Goal: Task Accomplishment & Management: Manage account settings

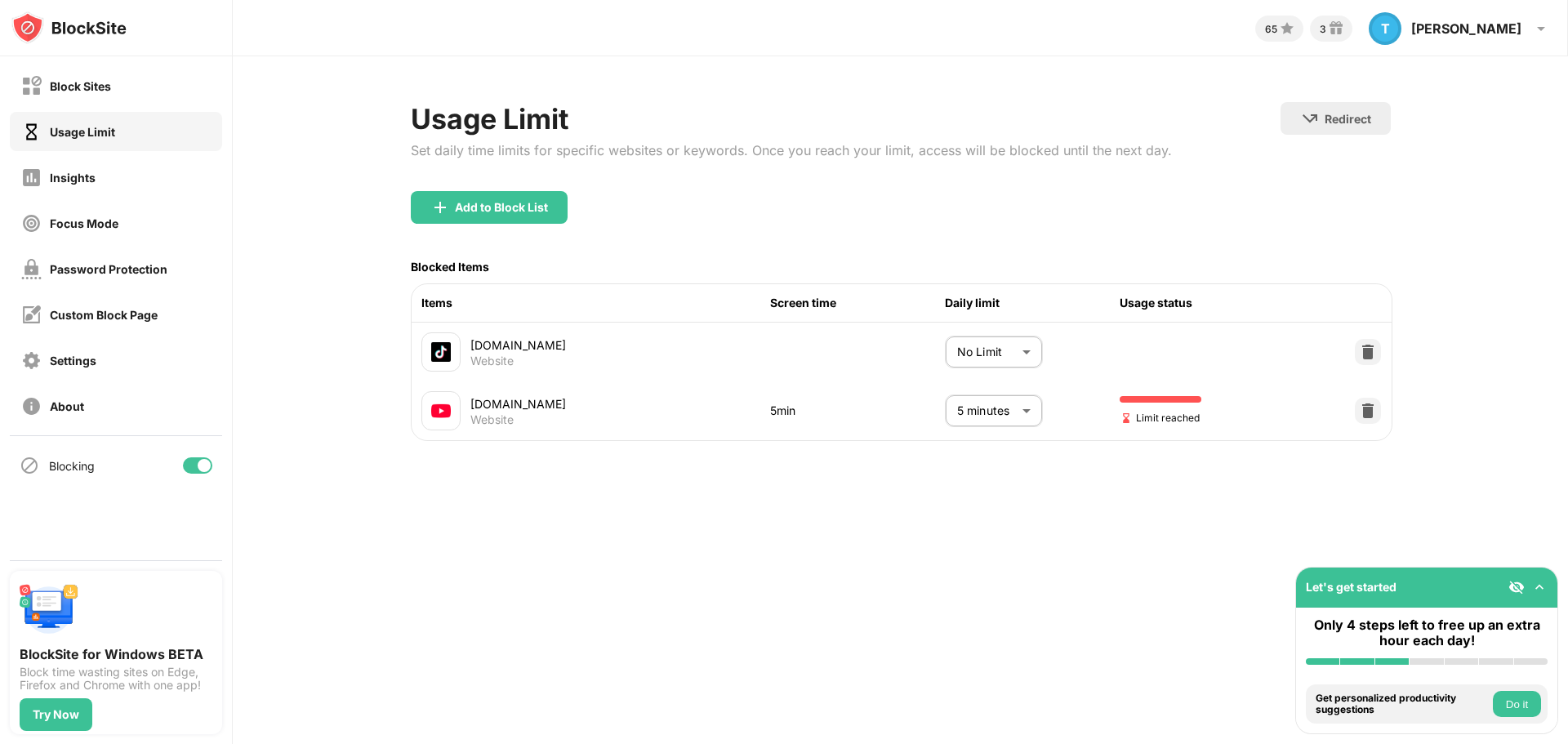
click at [1009, 408] on body "Block Sites Usage Limit Insights Focus Mode Password Protection Custom Block Pa…" at bounding box center [784, 372] width 1568 height 744
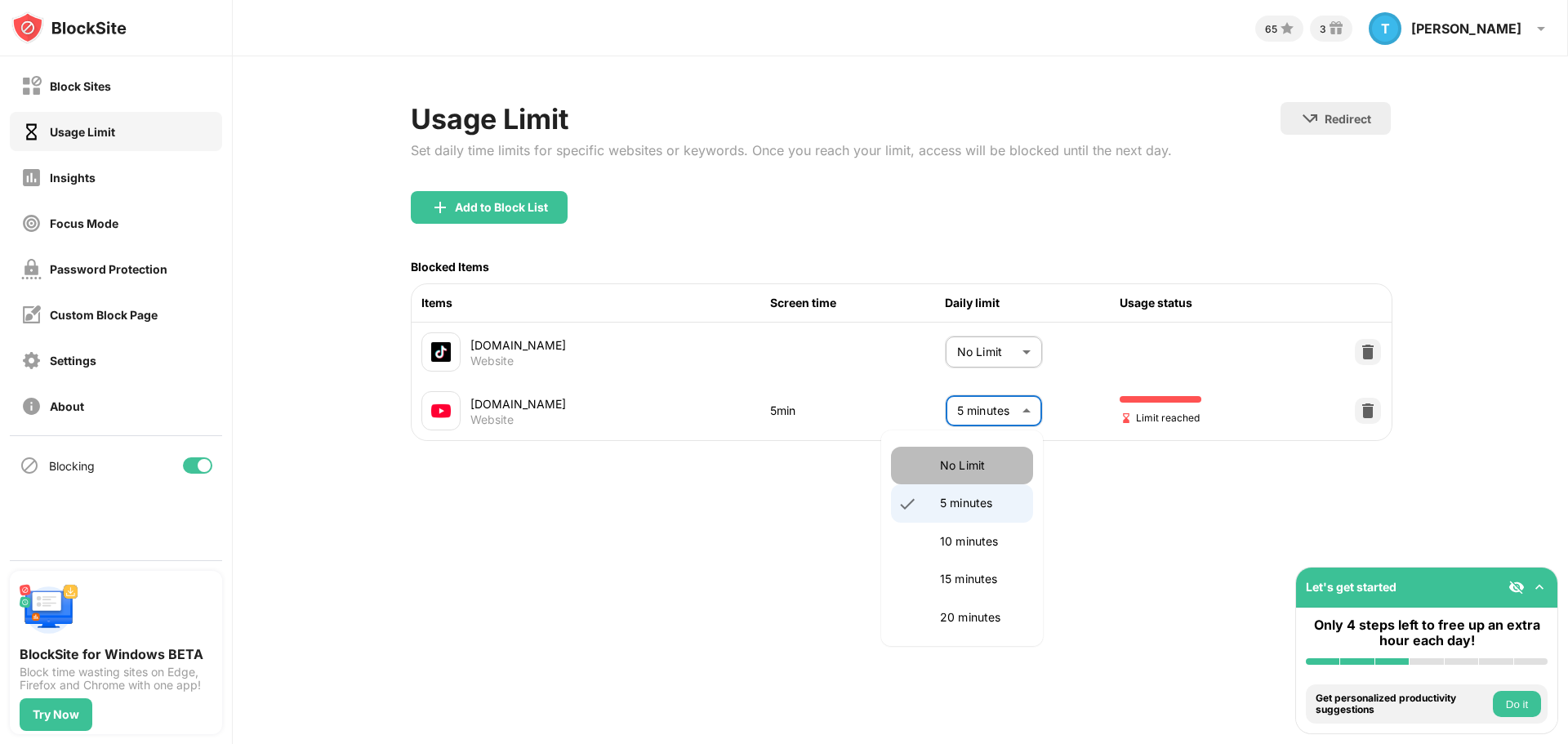
click at [964, 469] on p "No Limit" at bounding box center [981, 466] width 84 height 18
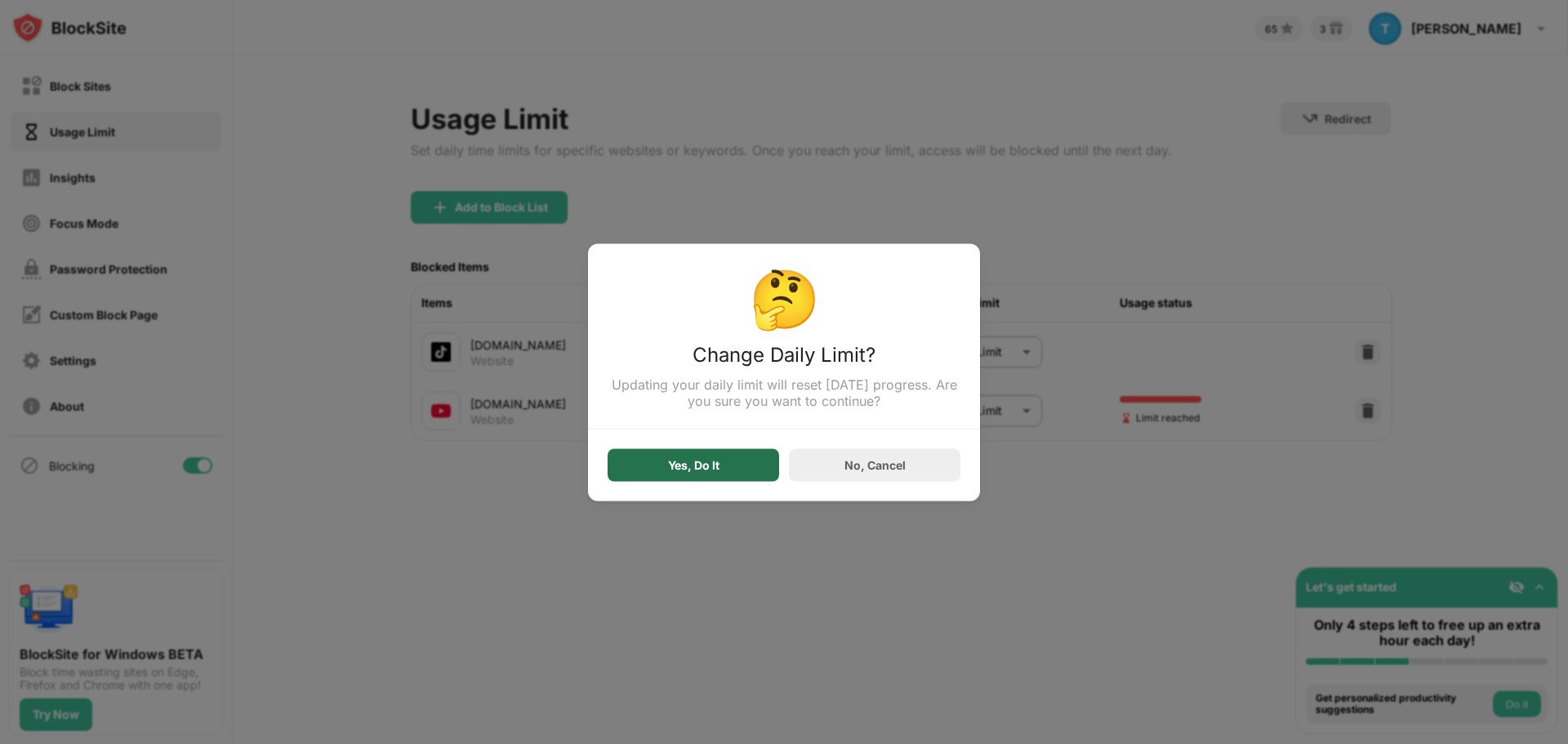
click at [707, 471] on div "Yes, Do It" at bounding box center [693, 464] width 51 height 13
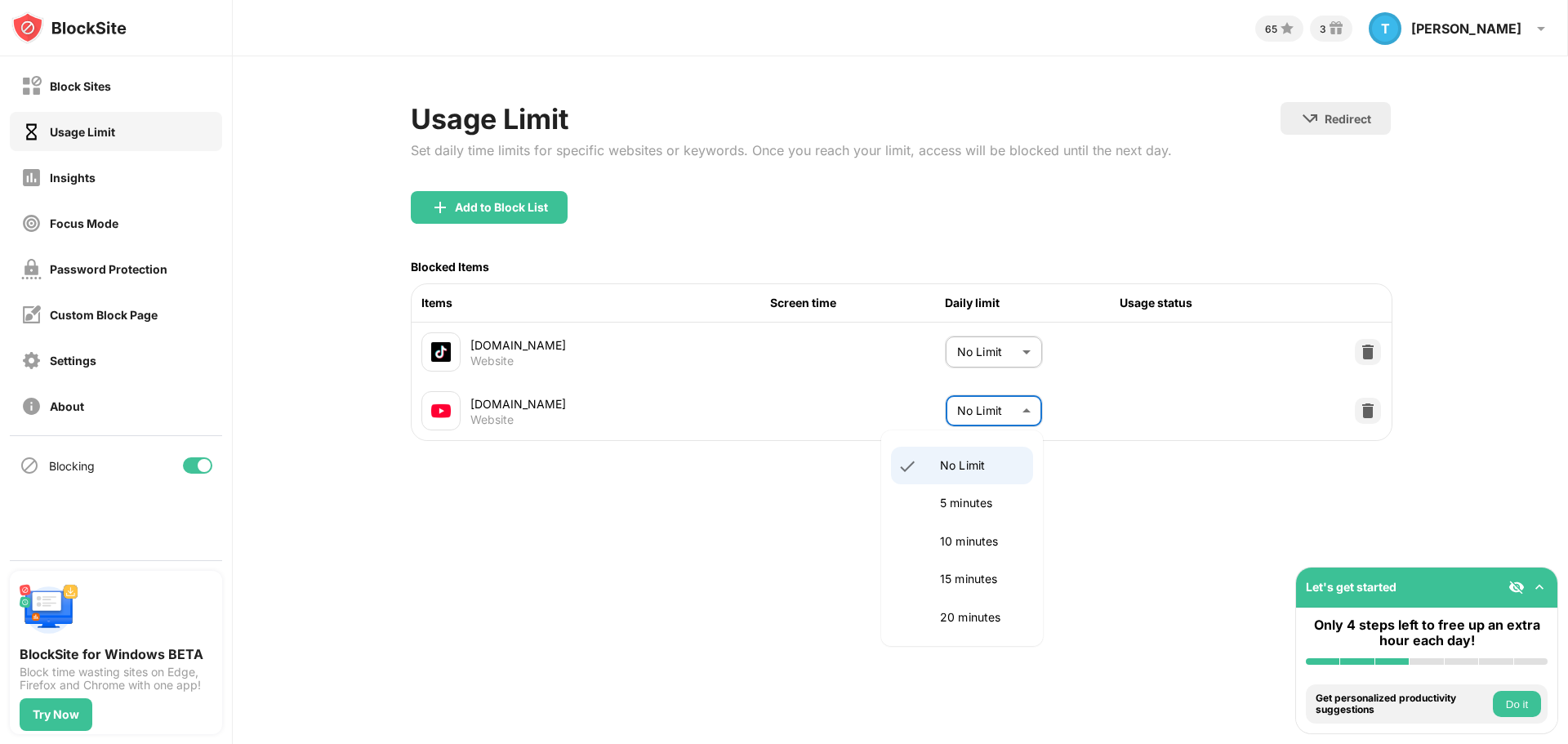
click at [992, 415] on body "Block Sites Usage Limit Insights Focus Mode Password Protection Custom Block Pa…" at bounding box center [784, 372] width 1568 height 744
click at [986, 491] on li "5 minutes" at bounding box center [962, 504] width 142 height 38
type input "*"
click at [983, 359] on body "Block Sites Usage Limit Insights Focus Mode Password Protection Custom Block Pa…" at bounding box center [784, 372] width 1568 height 744
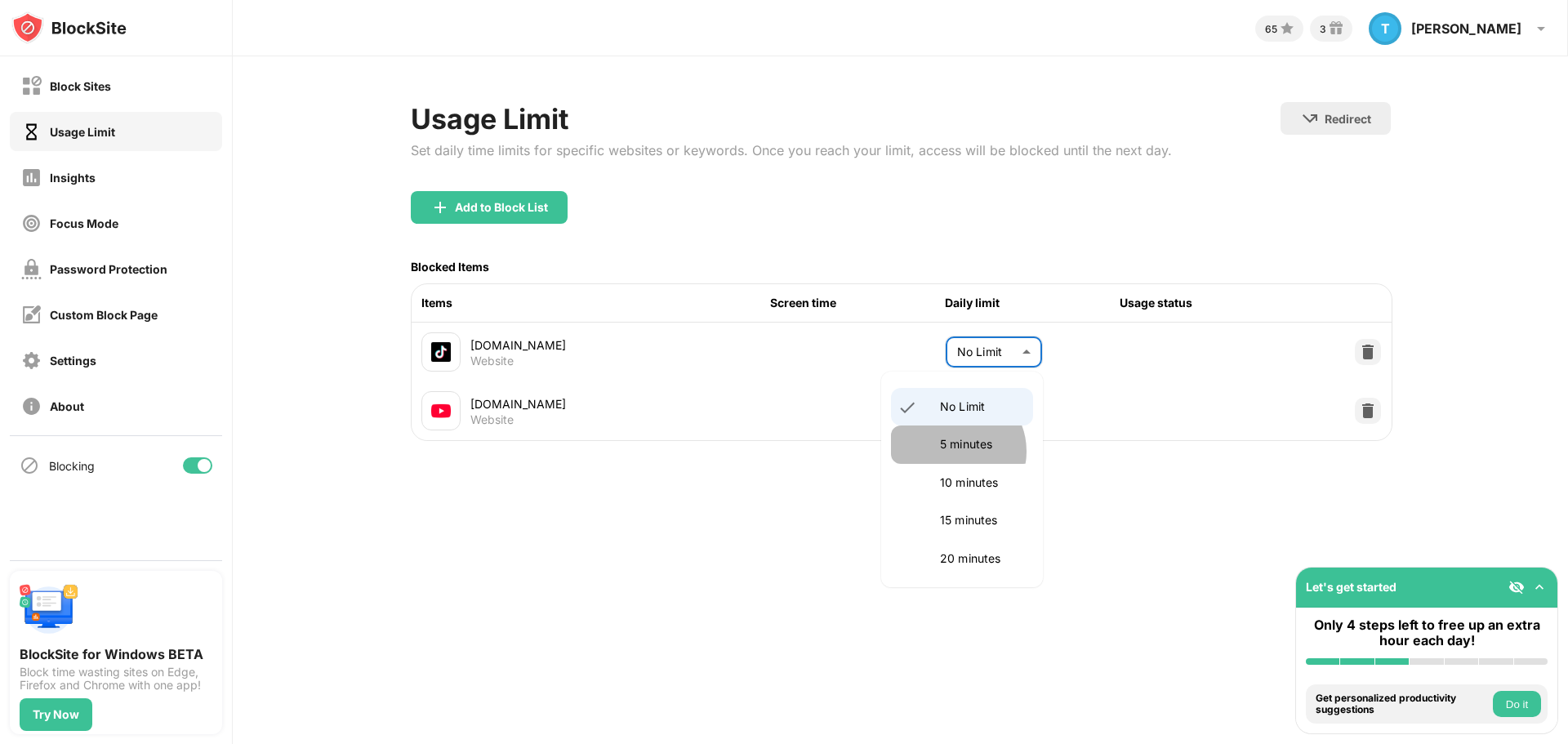
drag, startPoint x: 956, startPoint y: 451, endPoint x: 931, endPoint y: 369, distance: 85.7
click at [956, 453] on p "5 minutes" at bounding box center [981, 444] width 84 height 18
type input "*"
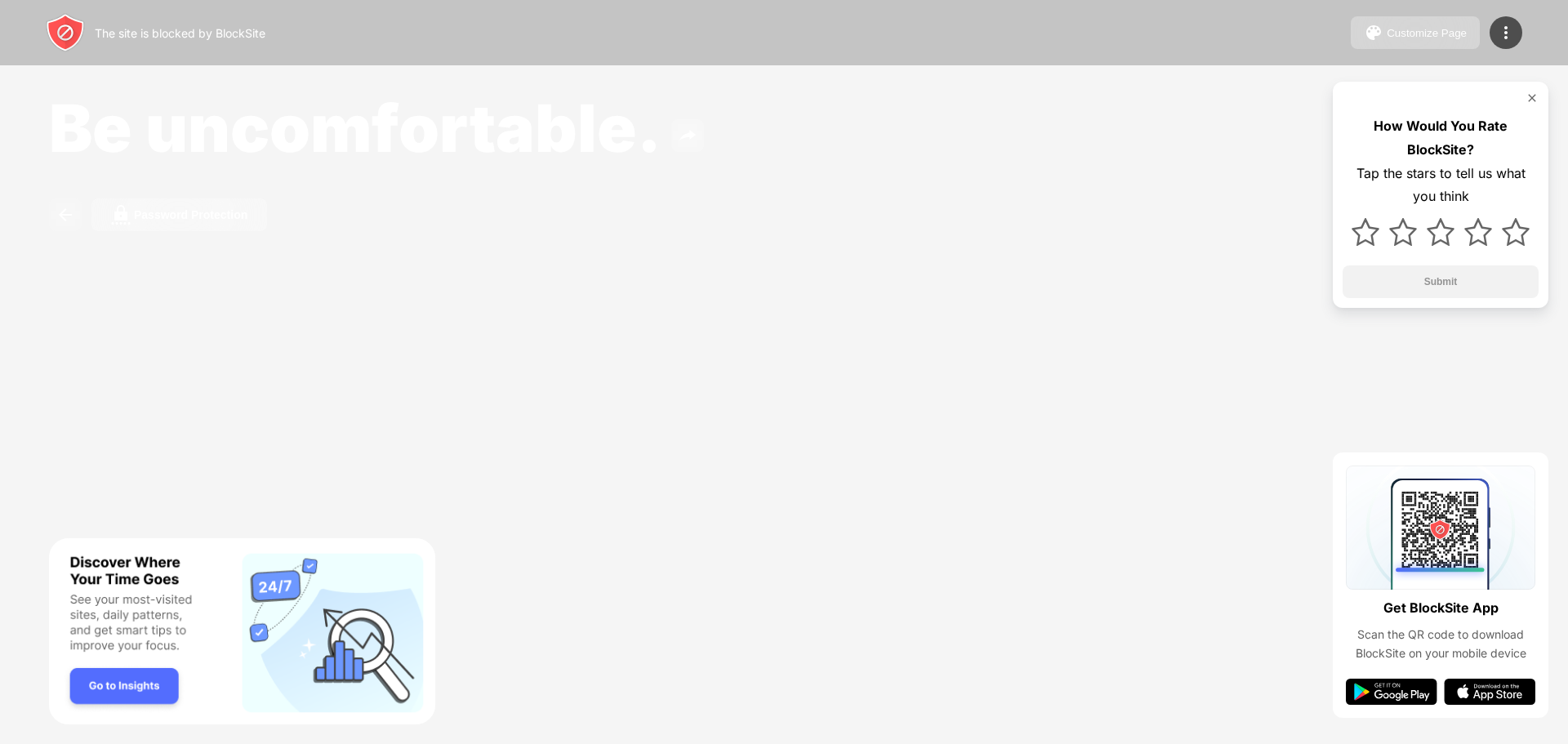
click at [61, 227] on button at bounding box center [65, 215] width 32 height 32
